Goal: Transaction & Acquisition: Book appointment/travel/reservation

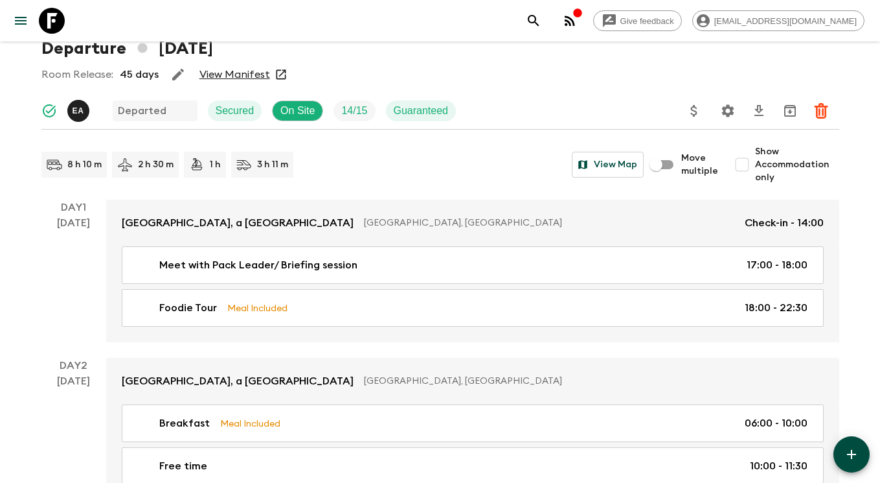
scroll to position [27, 0]
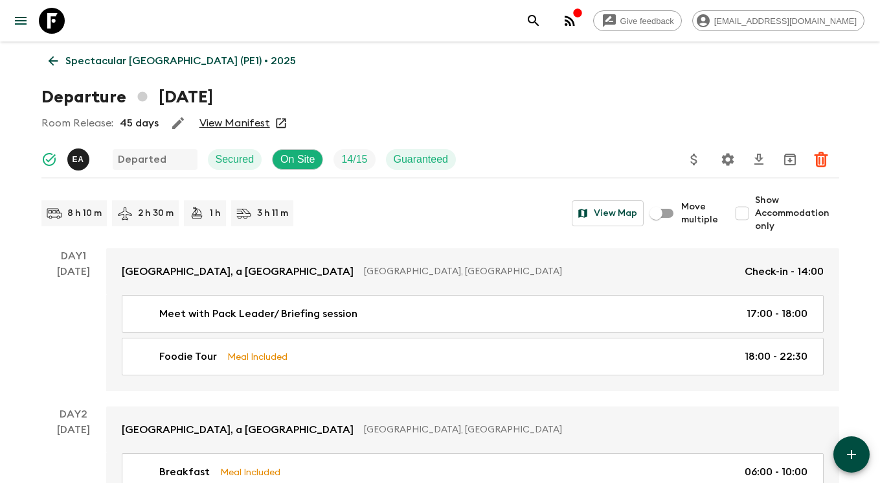
click at [52, 21] on icon at bounding box center [52, 21] width 26 height 26
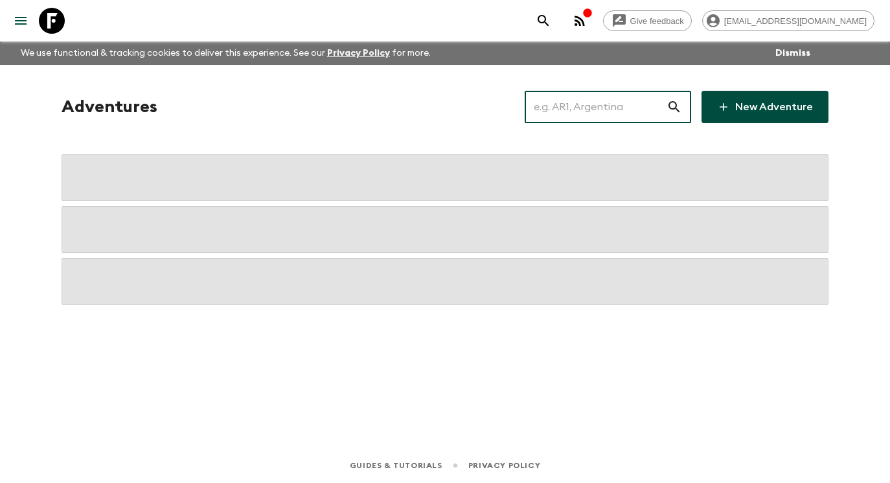
click at [615, 114] on input "text" at bounding box center [596, 107] width 142 height 36
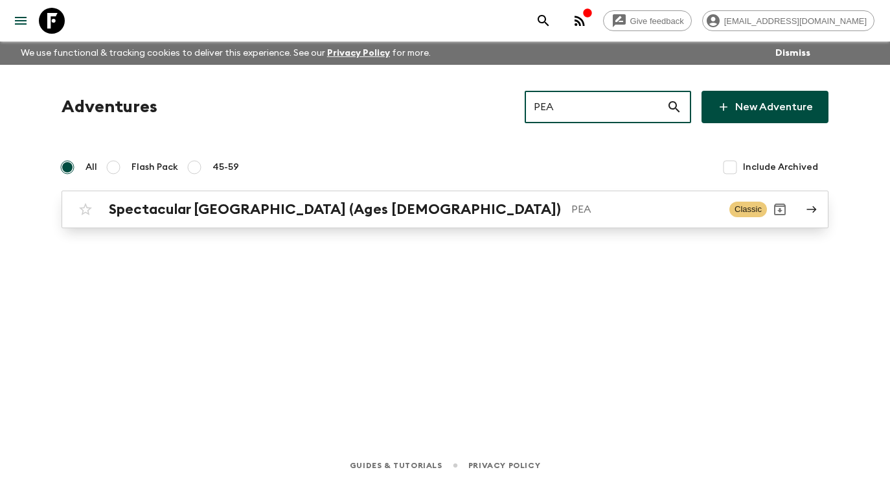
type input "PEA"
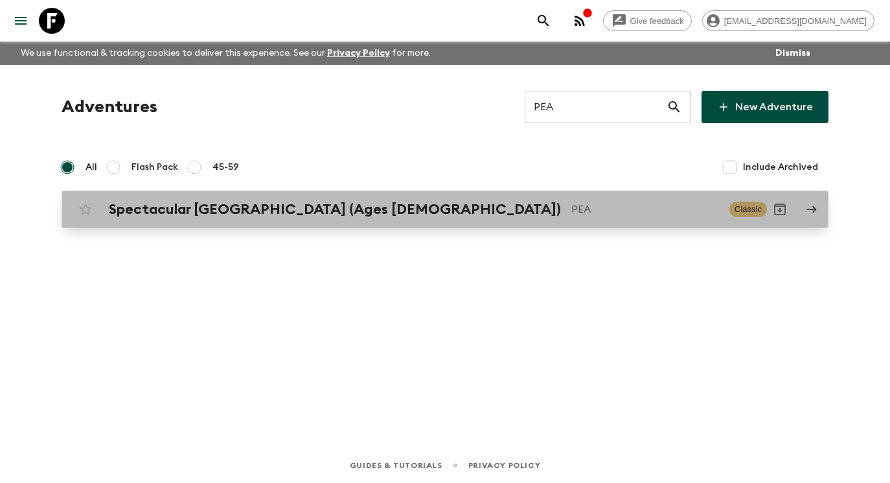
click at [571, 209] on p "PEA" at bounding box center [645, 209] width 148 height 16
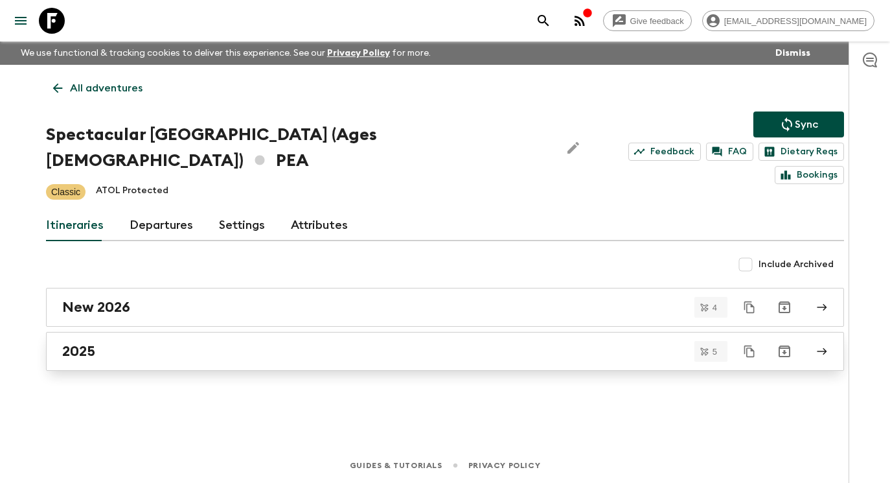
click at [368, 343] on div "2025" at bounding box center [432, 351] width 741 height 17
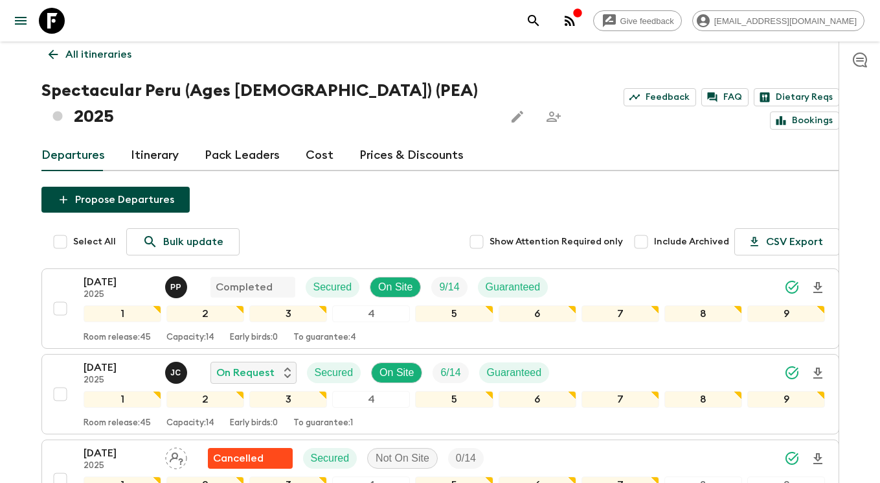
scroll to position [104, 0]
